Goal: Information Seeking & Learning: Understand process/instructions

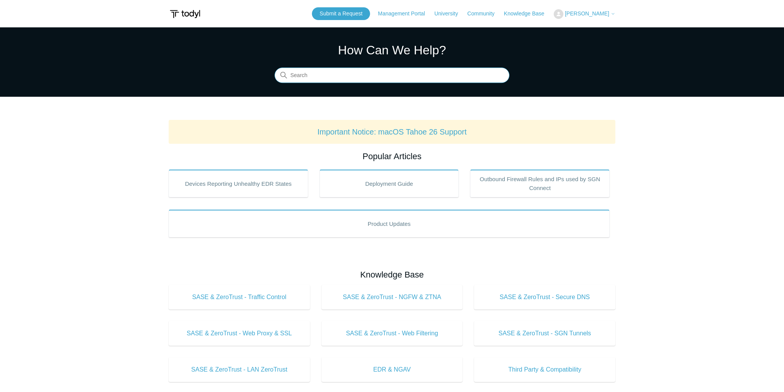
click at [336, 76] on input "Search" at bounding box center [392, 75] width 235 height 15
click at [486, 108] on main "Todyl Support Center How Can We Help? Search Important Notice: macOS Tahoe 26 S…" at bounding box center [392, 360] width 784 height 667
click at [373, 69] on input "Search" at bounding box center [392, 75] width 235 height 15
click at [329, 79] on input "Search" at bounding box center [392, 75] width 235 height 15
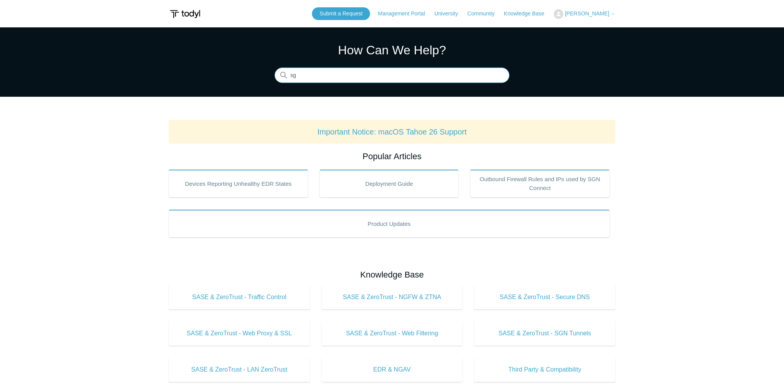
type input "s"
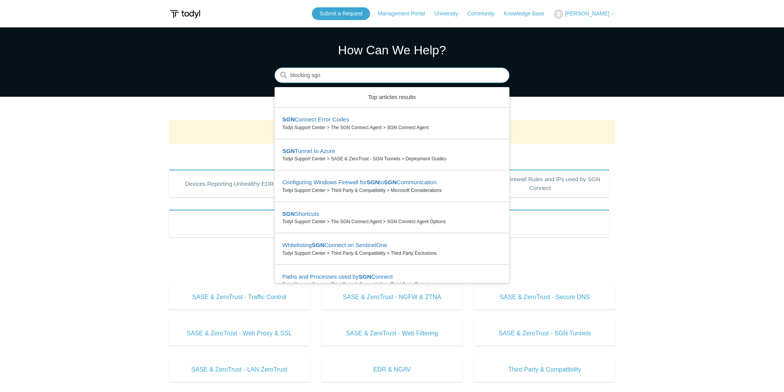
type input "blocking sgn"
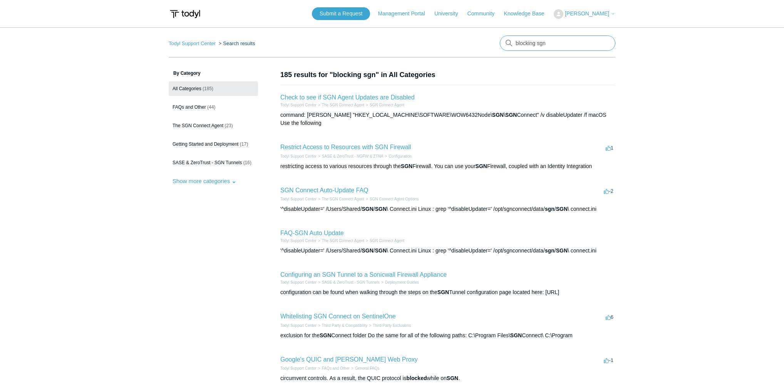
click at [568, 44] on input "blocking sgn" at bounding box center [558, 42] width 116 height 15
drag, startPoint x: 568, startPoint y: 44, endPoint x: 482, endPoint y: 35, distance: 86.0
click at [482, 35] on main "Todyl Support Center Search results There are no matching results in this help …" at bounding box center [392, 287] width 784 height 520
type input "sgn blocking smb"
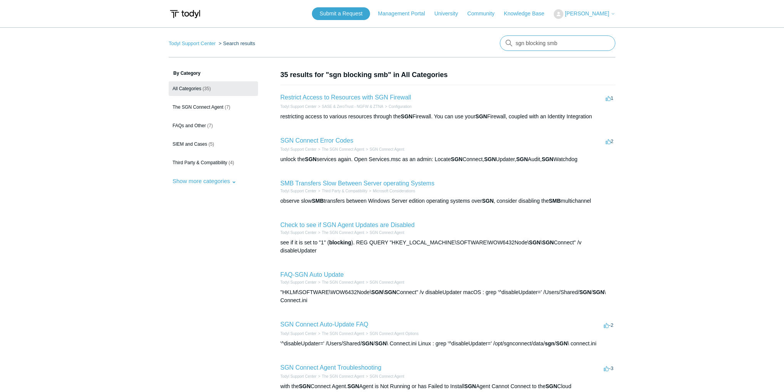
drag, startPoint x: 567, startPoint y: 40, endPoint x: 465, endPoint y: 37, distance: 102.1
click at [465, 37] on nav "Todyl Support Center Search results sgn blocking smb" at bounding box center [392, 46] width 447 height 22
type input "azure"
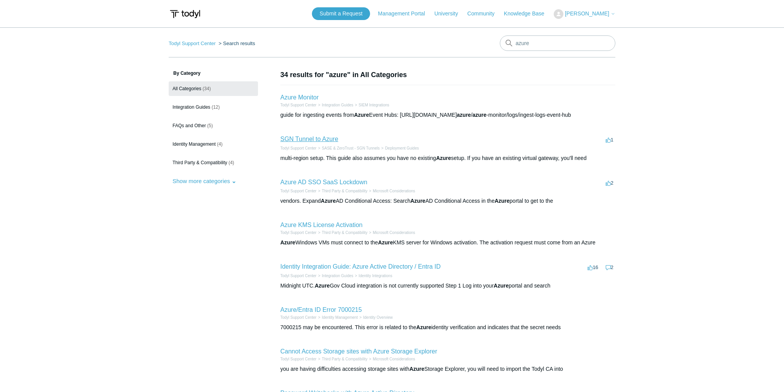
click at [299, 141] on link "SGN Tunnel to Azure" at bounding box center [309, 139] width 58 height 7
drag, startPoint x: 541, startPoint y: 38, endPoint x: 457, endPoint y: 48, distance: 84.5
click at [457, 48] on nav "Todyl Support Center Search results azure" at bounding box center [392, 46] width 447 height 22
type input "avd"
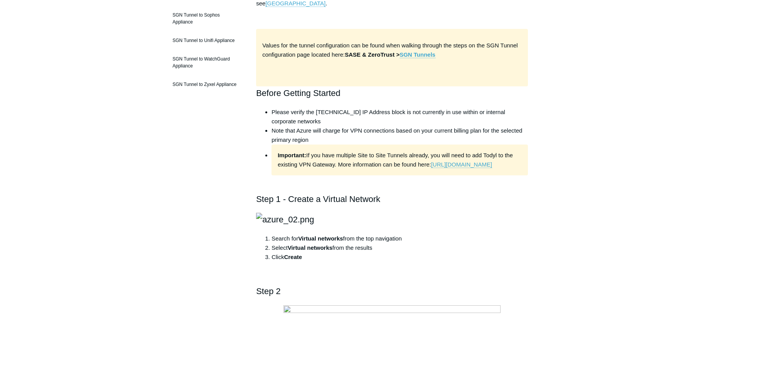
scroll to position [247, 0]
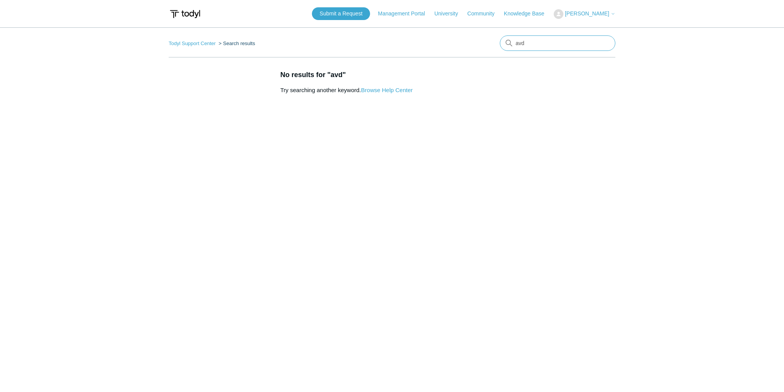
drag, startPoint x: 499, startPoint y: 40, endPoint x: 470, endPoint y: 39, distance: 29.7
click at [470, 39] on nav "Todyl Support Center Search results avd" at bounding box center [392, 46] width 447 height 22
type input "azure virtual"
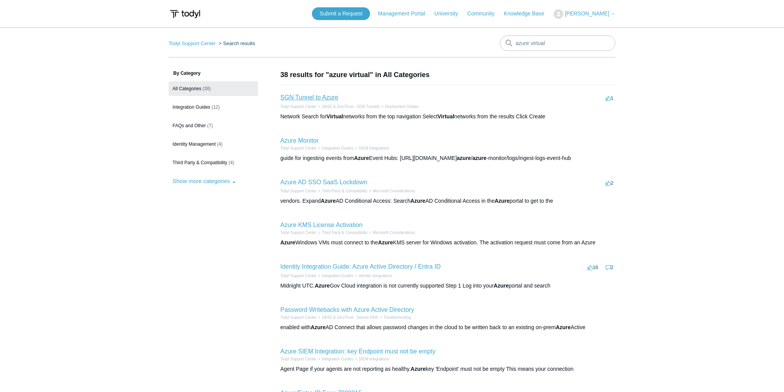
click at [305, 97] on link "SGN Tunnel to Azure" at bounding box center [309, 97] width 58 height 7
drag, startPoint x: 540, startPoint y: 43, endPoint x: 479, endPoint y: 37, distance: 61.5
click at [479, 37] on nav "Todyl Support Center Search results azure virtual" at bounding box center [392, 46] width 447 height 22
type input "deployment guide"
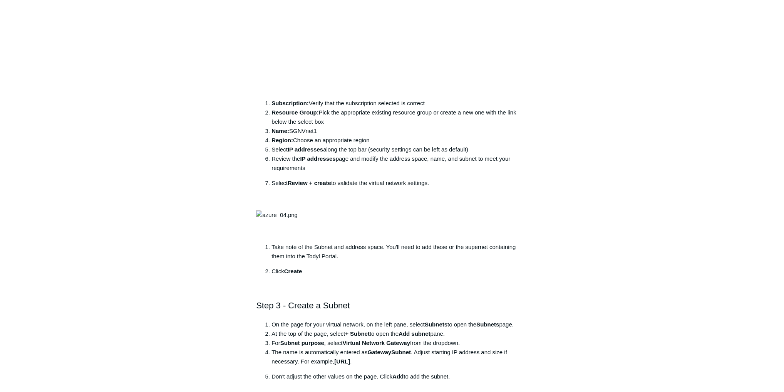
scroll to position [740, 0]
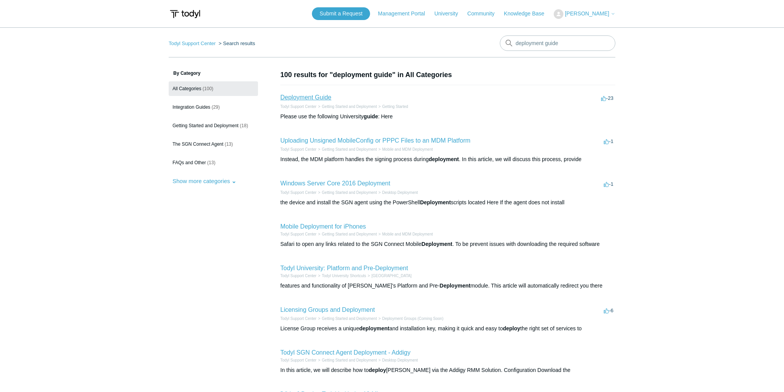
click at [296, 98] on link "Deployment Guide" at bounding box center [305, 97] width 51 height 7
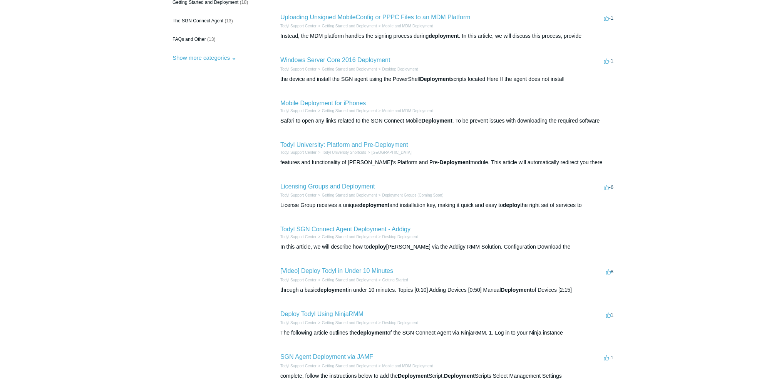
scroll to position [185, 0]
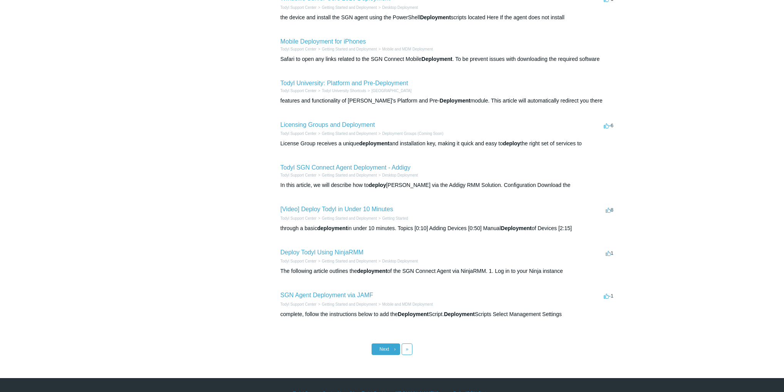
click at [386, 351] on span "Next" at bounding box center [385, 348] width 10 height 5
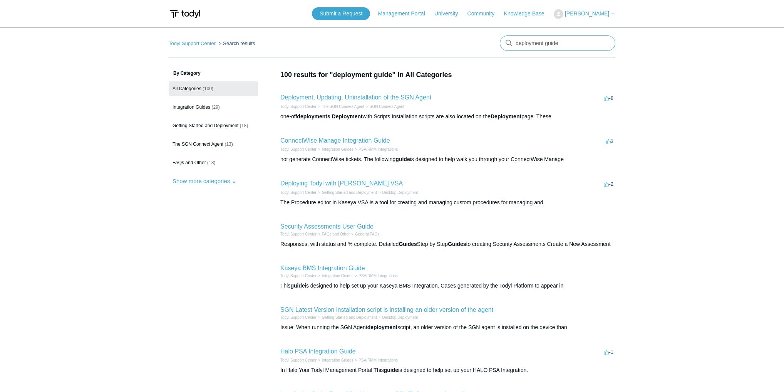
drag, startPoint x: 561, startPoint y: 46, endPoint x: 476, endPoint y: 44, distance: 84.8
click at [480, 44] on nav "Todyl Support Center Search results There are no matching results in this help …" at bounding box center [392, 46] width 447 height 22
type input "allow sgn to azure"
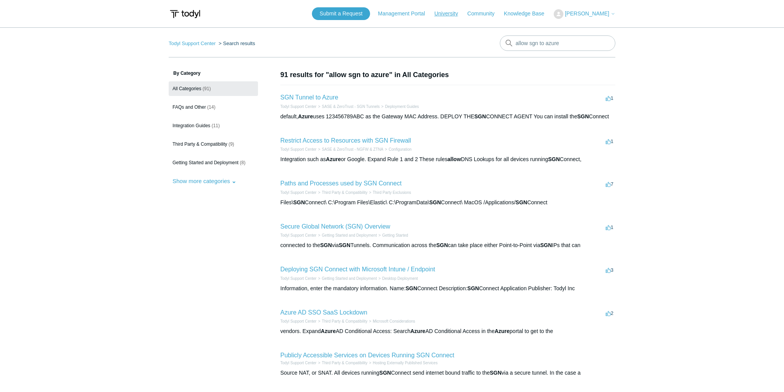
click at [452, 15] on link "University" at bounding box center [450, 14] width 31 height 8
click at [478, 14] on link "Community" at bounding box center [485, 14] width 35 height 8
